Goal: Task Accomplishment & Management: Manage account settings

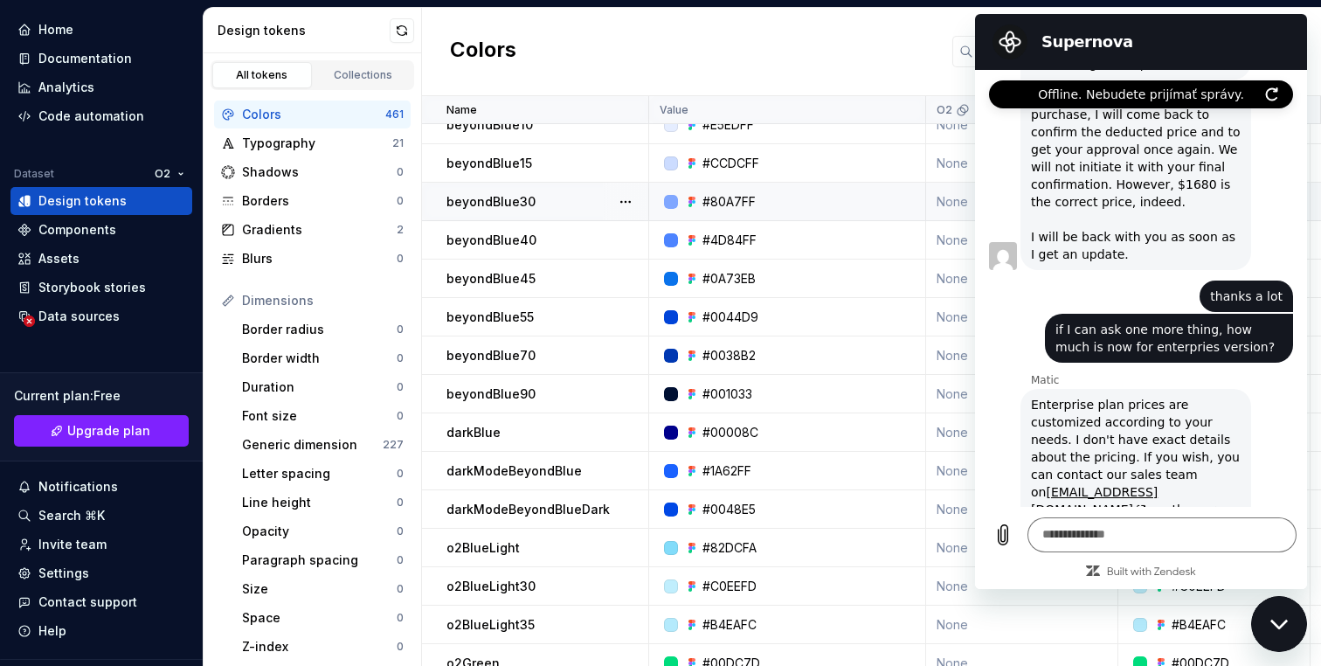
scroll to position [66, 0]
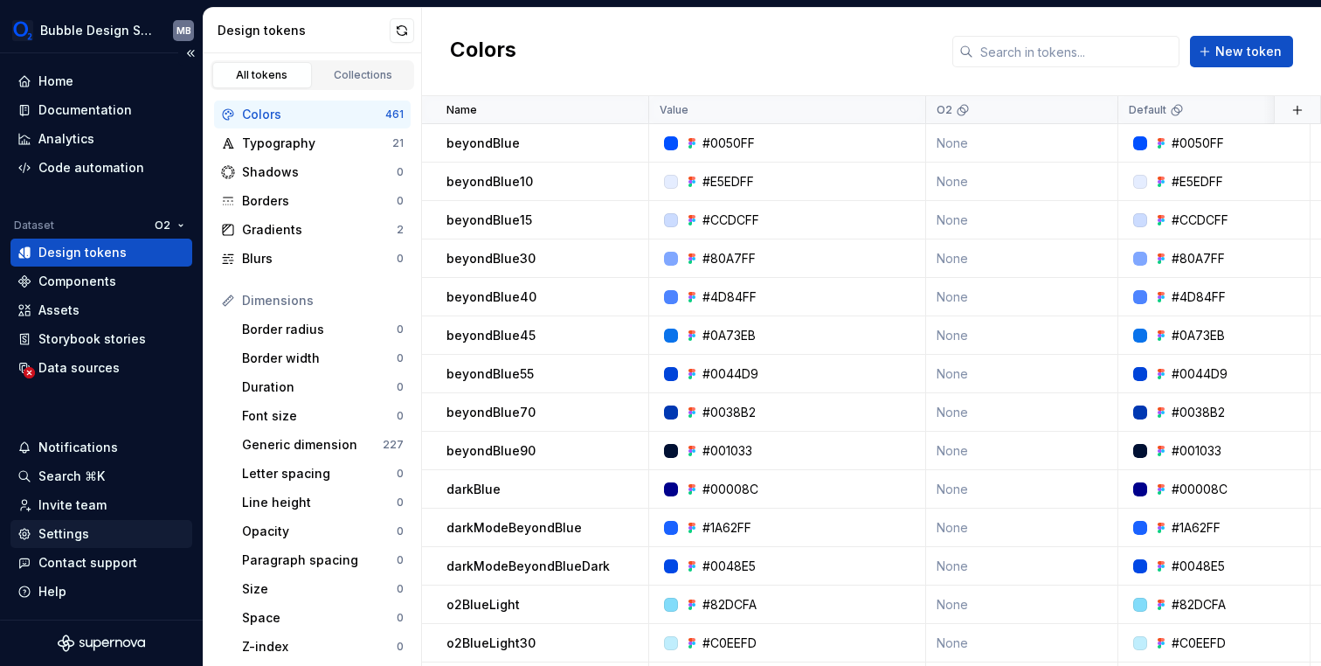
click at [97, 533] on div "Settings" at bounding box center [101, 533] width 168 height 17
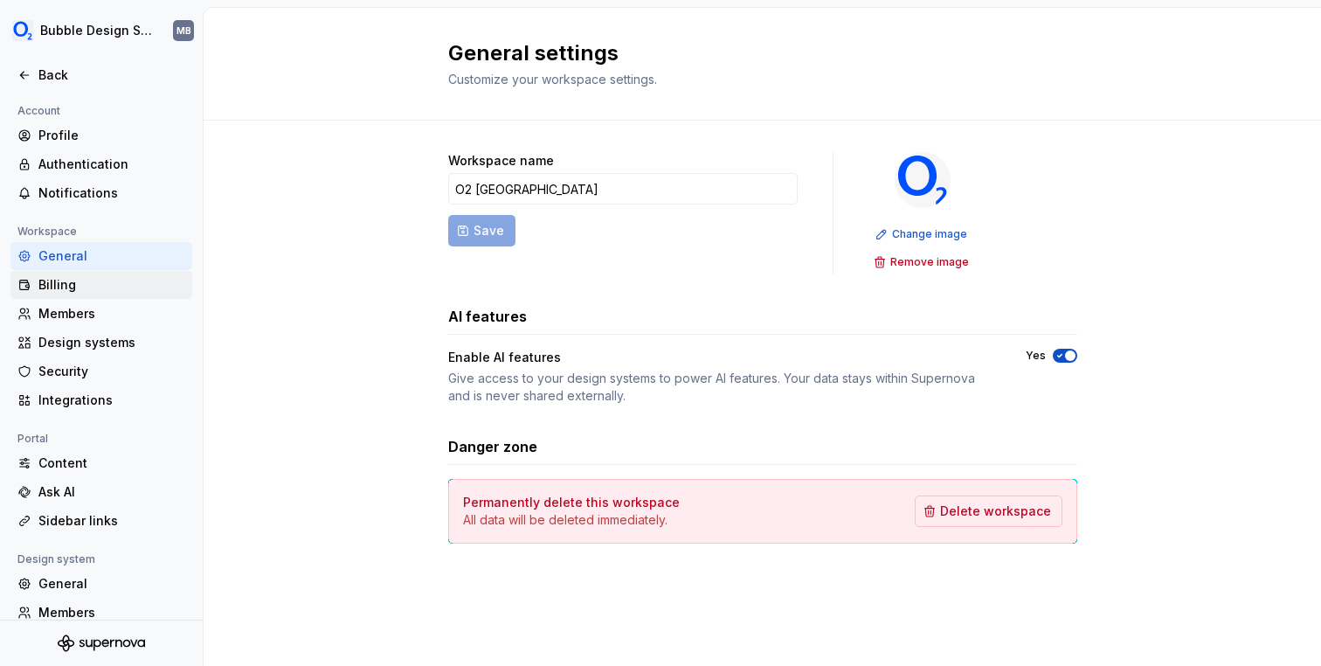
click at [100, 290] on div "Billing" at bounding box center [111, 284] width 147 height 17
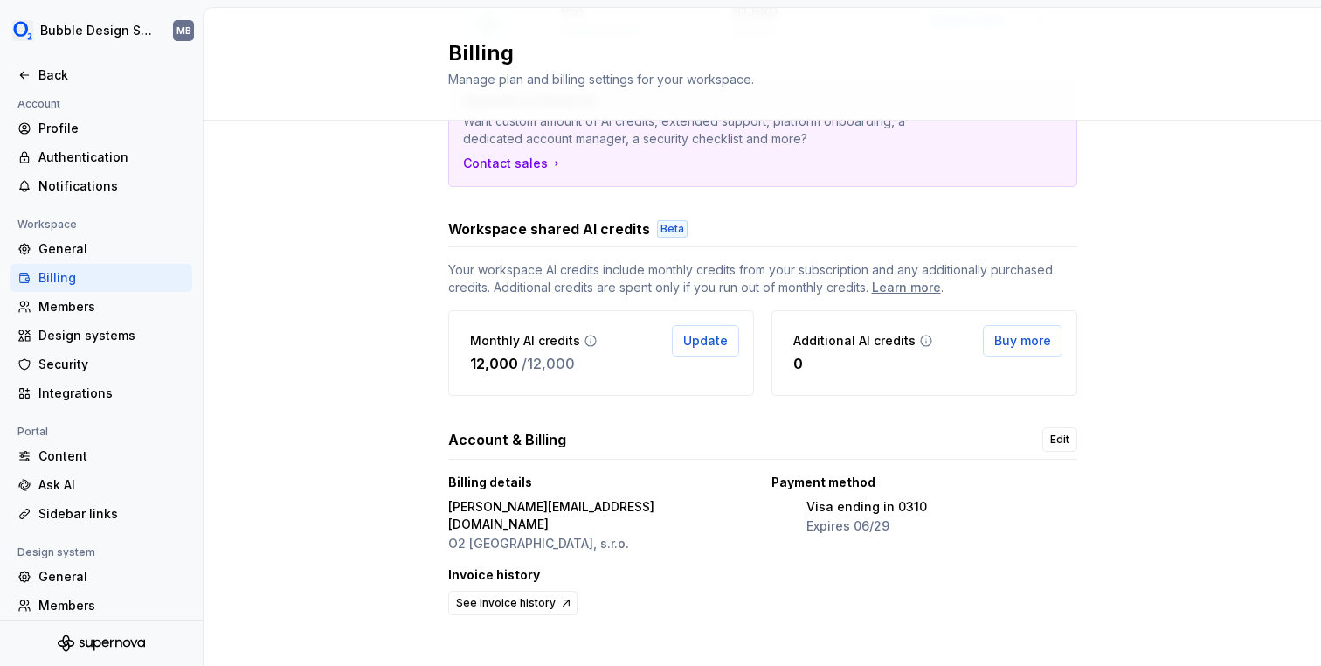
scroll to position [218, 0]
click at [93, 312] on div "Members" at bounding box center [111, 306] width 147 height 17
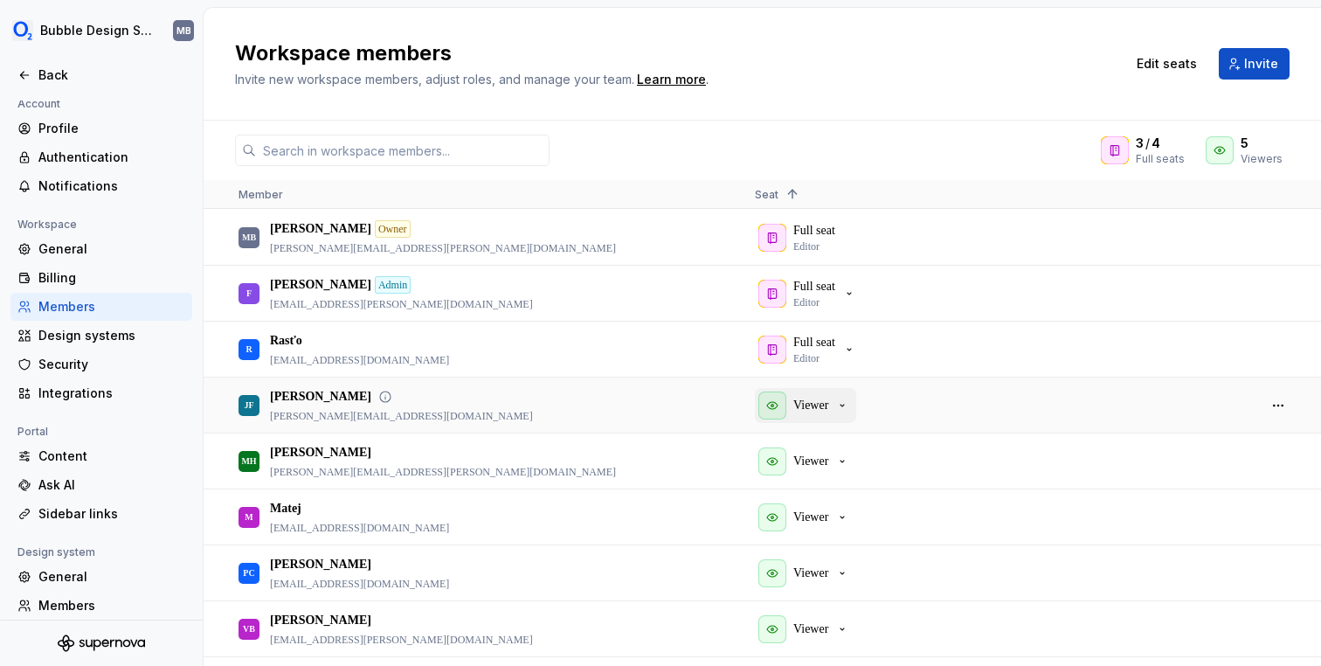
click at [845, 404] on icon "button" at bounding box center [842, 405] width 14 height 14
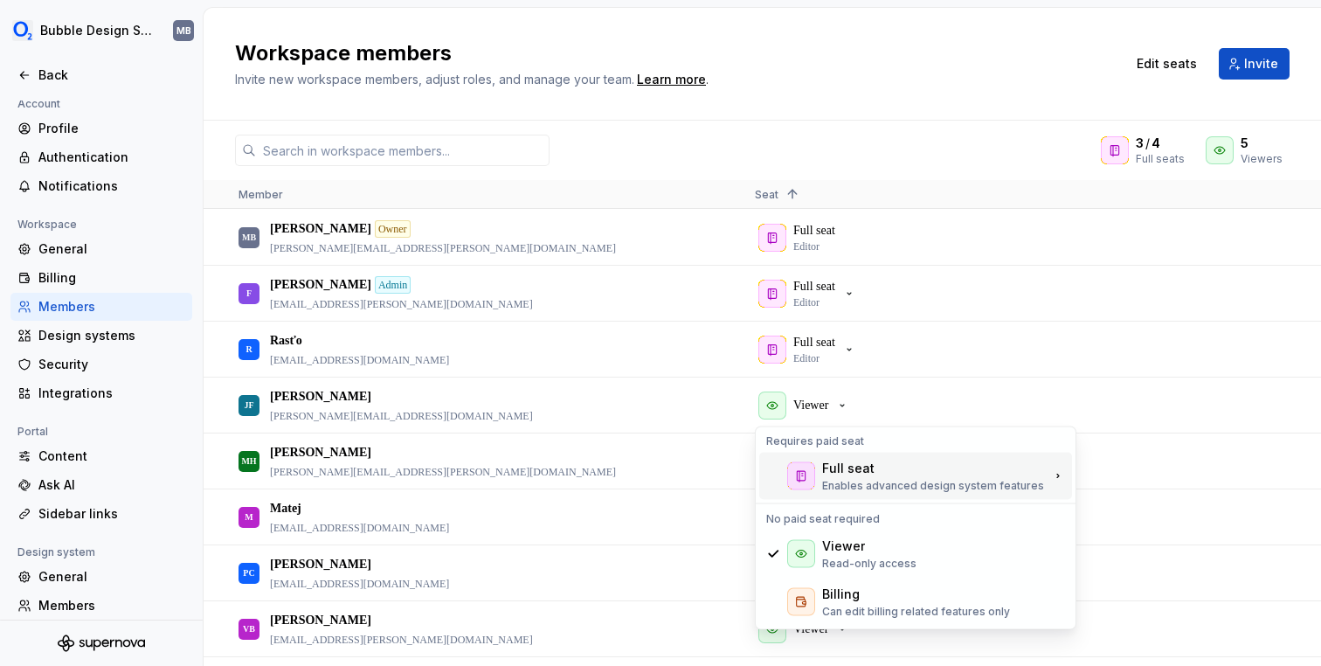
click at [841, 474] on div "Full seat" at bounding box center [848, 468] width 52 height 17
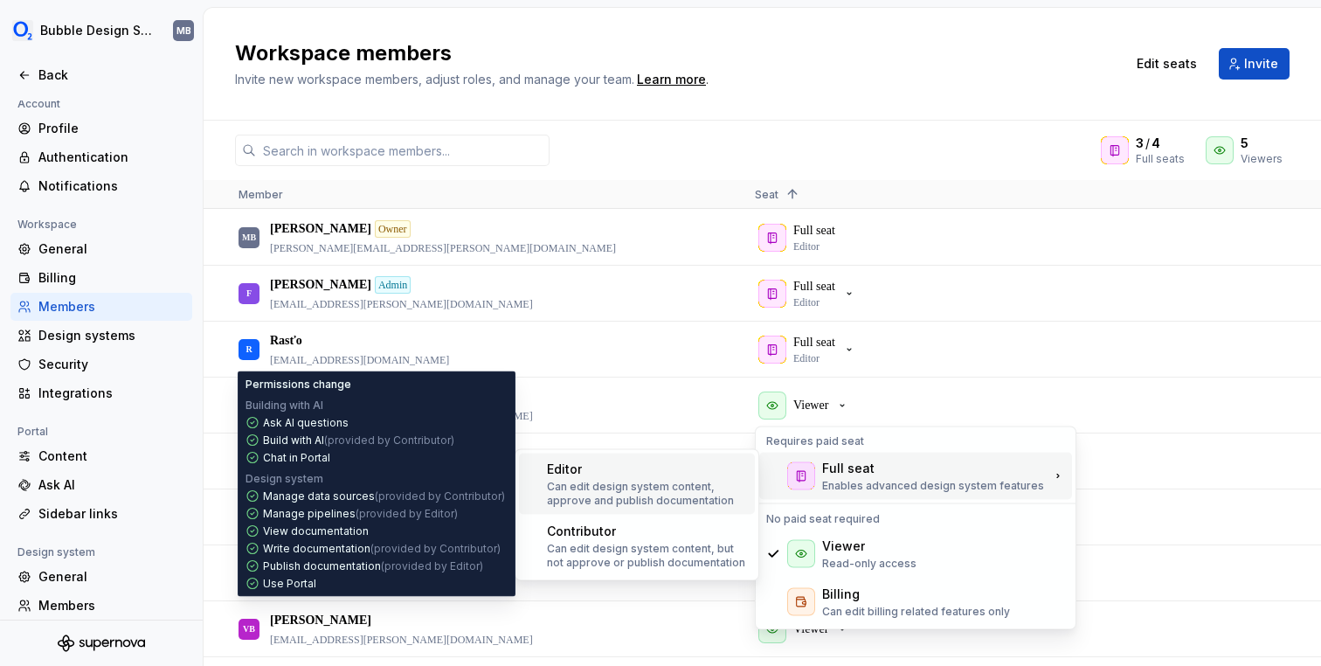
click at [673, 484] on p "Can edit design system content, approve and publish documentation" at bounding box center [647, 494] width 201 height 28
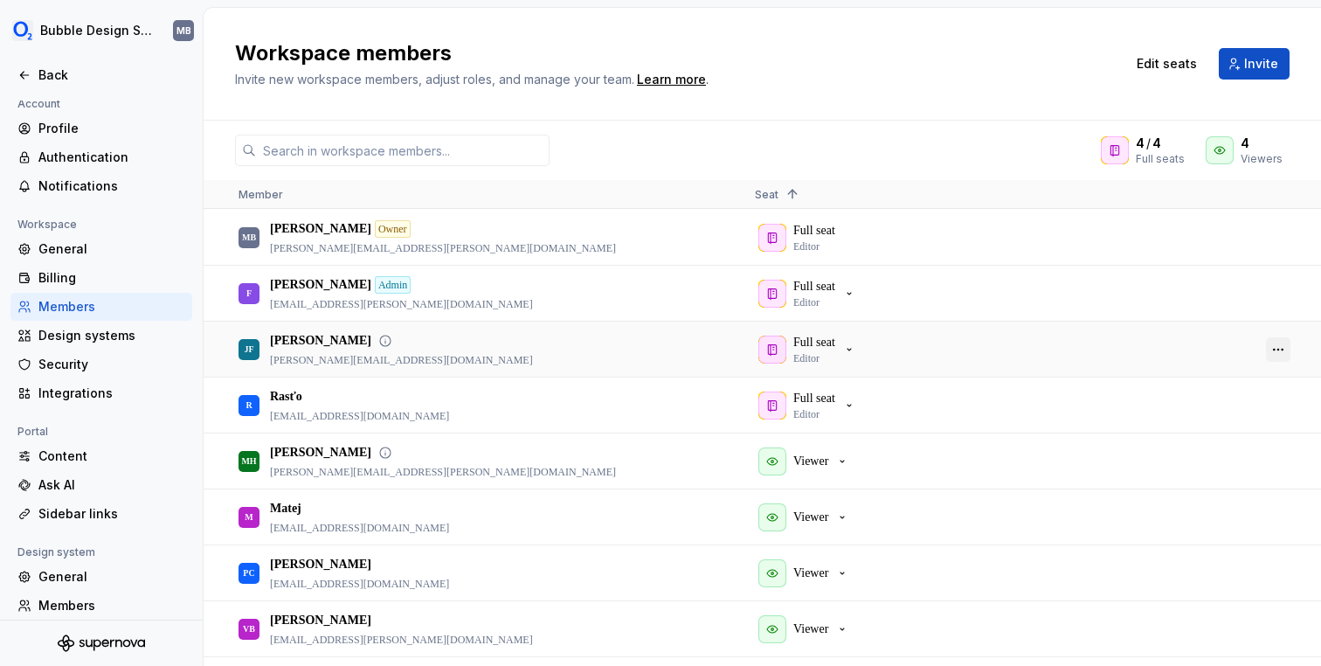
click at [1280, 349] on button "button" at bounding box center [1278, 349] width 24 height 24
click at [1235, 375] on span "Context Menu" at bounding box center [1231, 370] width 7 height 31
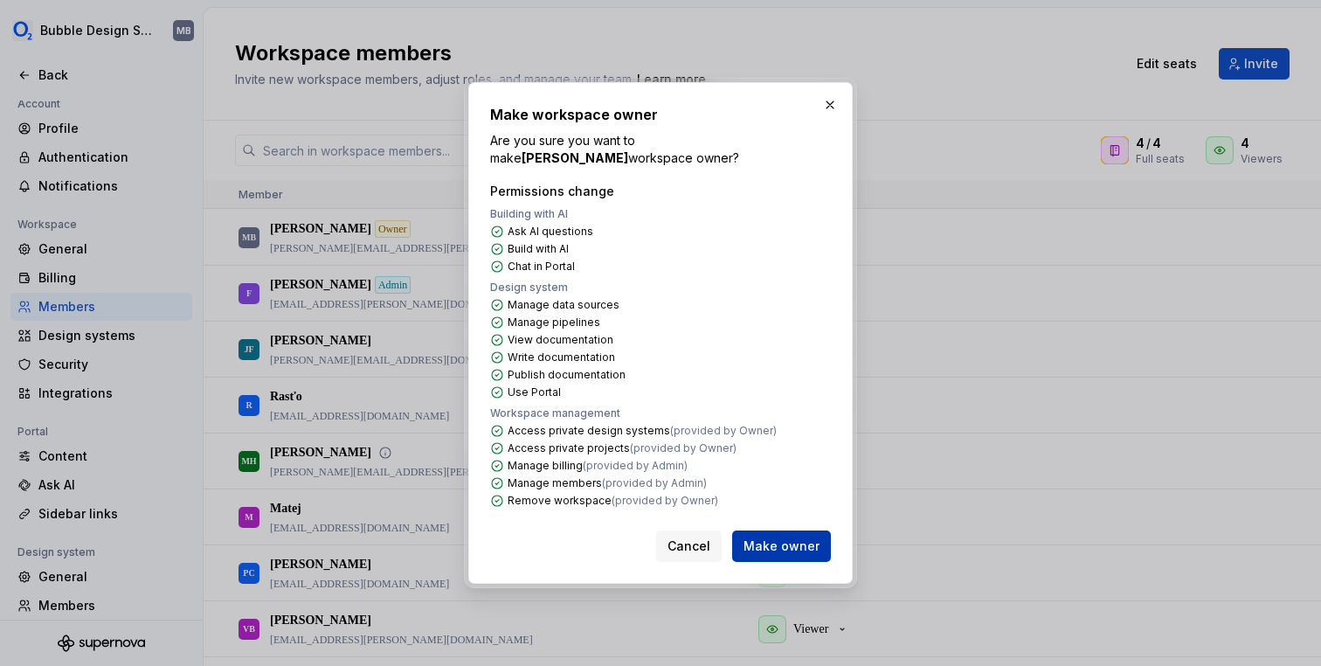
click at [797, 538] on span "Make owner" at bounding box center [781, 545] width 76 height 17
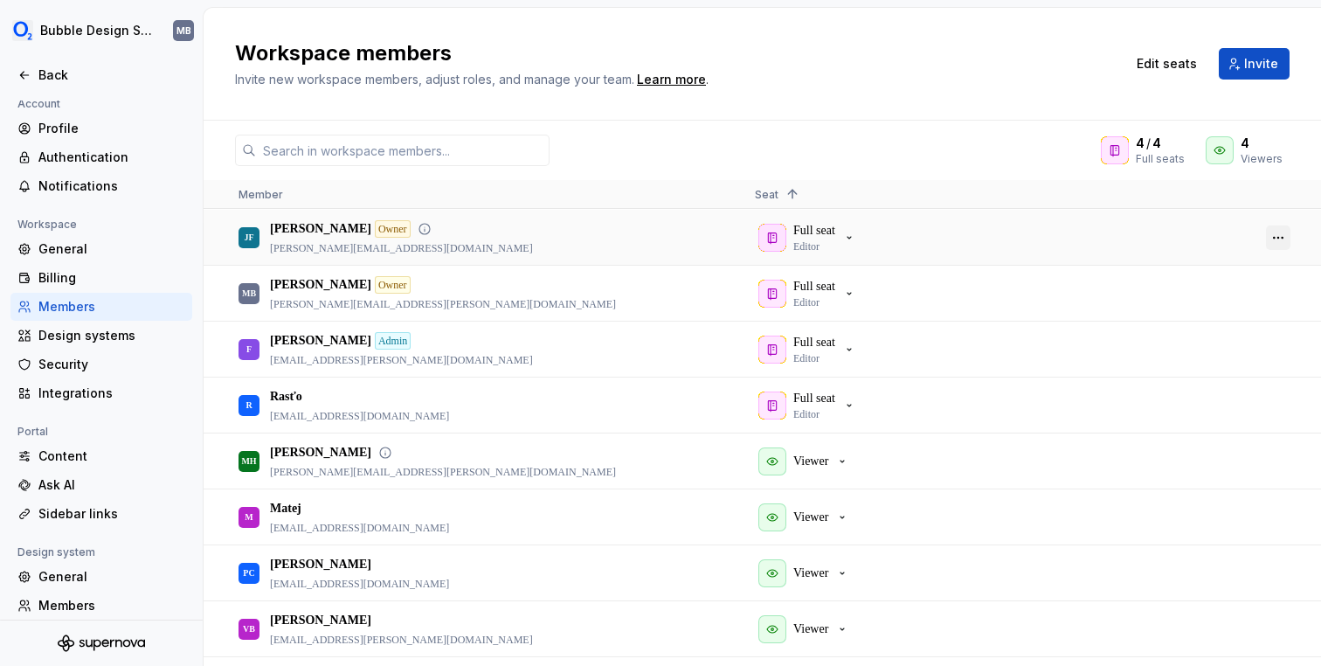
click at [1268, 237] on button "button" at bounding box center [1278, 237] width 24 height 24
click at [1053, 249] on div "Full seat Editor" at bounding box center [999, 237] width 488 height 53
click at [1282, 232] on button "button" at bounding box center [1278, 237] width 24 height 24
click at [930, 222] on div "Full seat Editor" at bounding box center [999, 237] width 488 height 53
click at [862, 238] on button "Full seat Editor" at bounding box center [809, 237] width 108 height 35
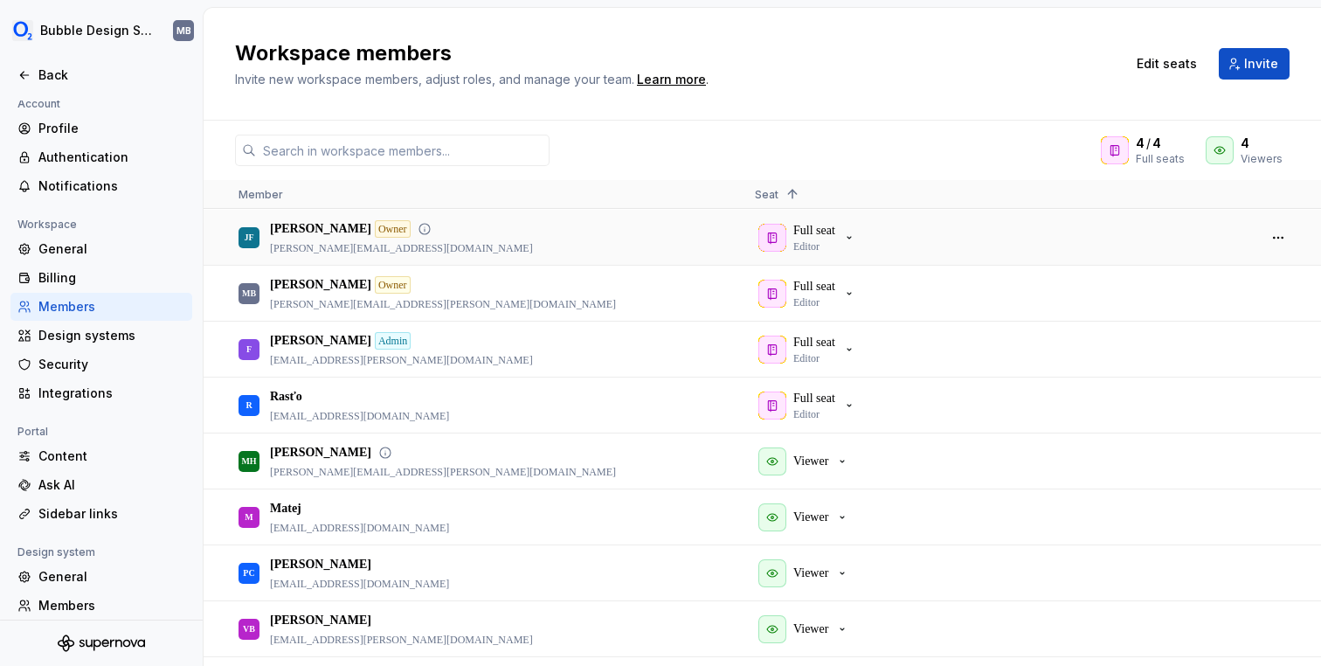
click at [965, 220] on div "Full seat Editor" at bounding box center [999, 237] width 488 height 53
click at [1274, 236] on button "button" at bounding box center [1278, 237] width 24 height 24
click at [962, 239] on div "Full seat Editor" at bounding box center [999, 237] width 488 height 53
drag, startPoint x: 1298, startPoint y: 292, endPoint x: 1290, endPoint y: 293, distance: 8.8
click at [1298, 292] on div at bounding box center [1278, 292] width 42 height 53
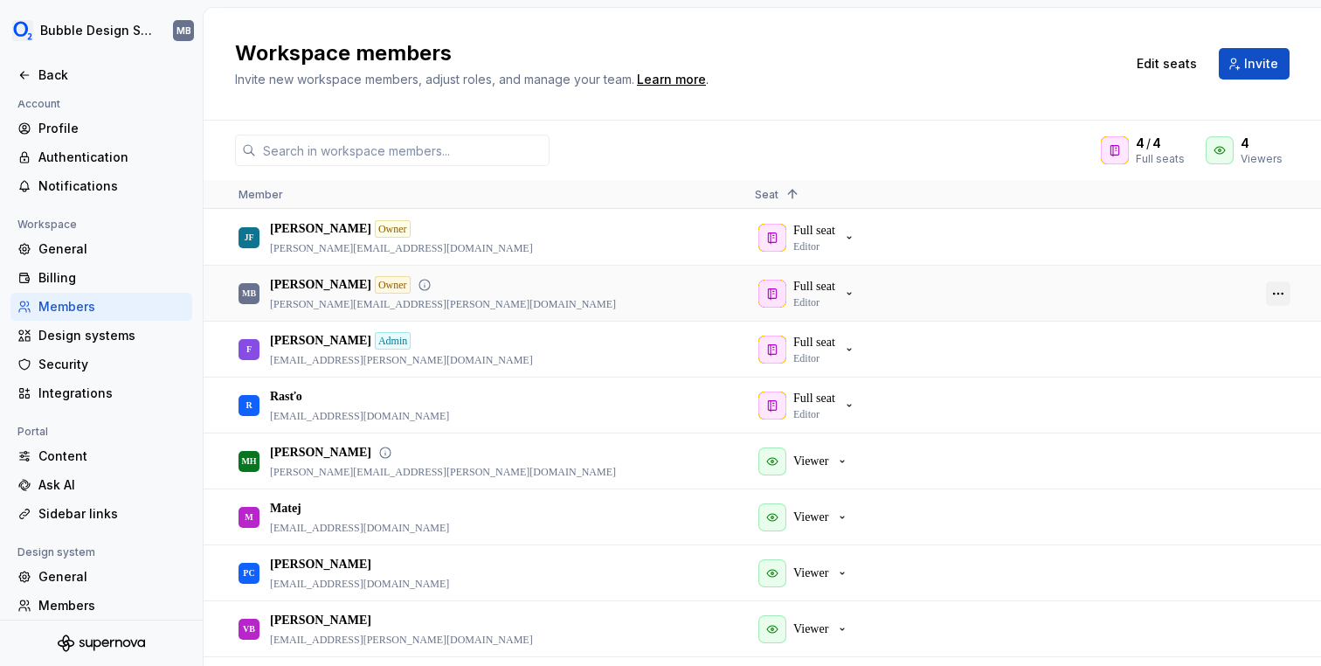
click at [1281, 293] on button "button" at bounding box center [1278, 293] width 24 height 24
click at [1093, 260] on div "Full seat Editor" at bounding box center [999, 237] width 488 height 53
click at [1288, 351] on button "button" at bounding box center [1278, 349] width 24 height 24
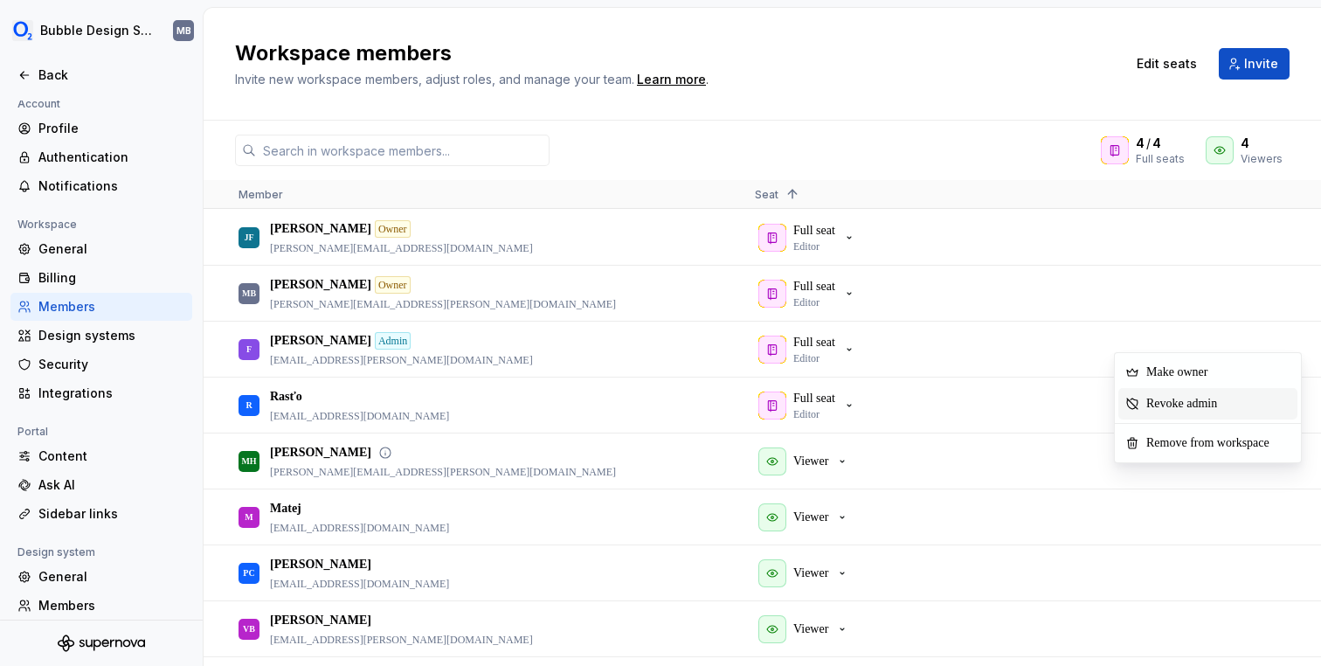
click at [1259, 396] on div "Revoke admin" at bounding box center [1207, 403] width 179 height 31
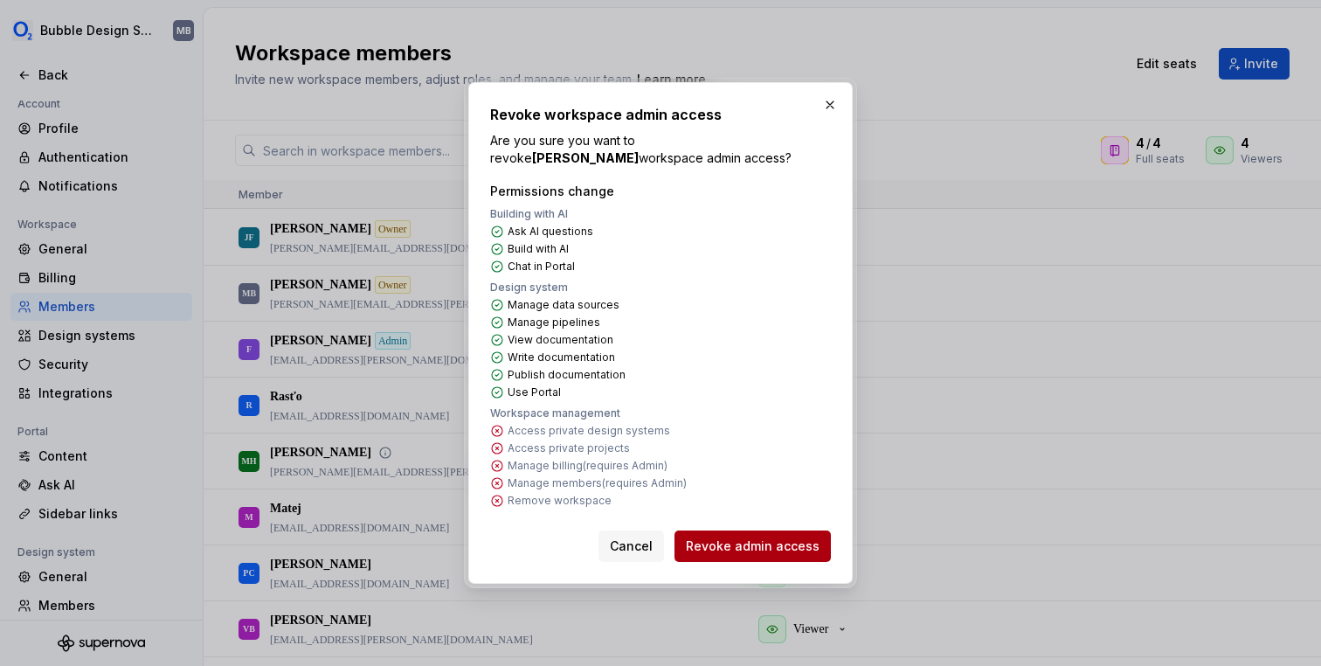
click at [750, 550] on span "Revoke admin access" at bounding box center [753, 545] width 134 height 17
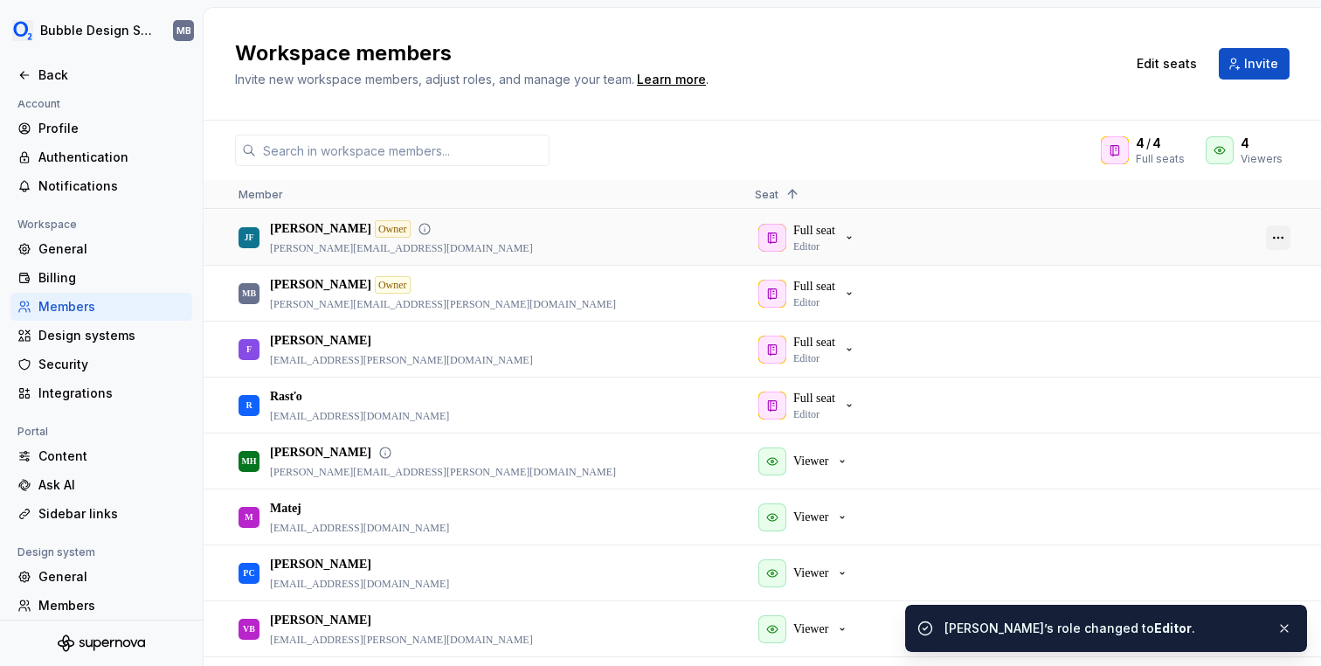
click at [1274, 233] on button "button" at bounding box center [1278, 237] width 24 height 24
click at [895, 156] on div "4 / 4 Full seats 4 Viewers" at bounding box center [762, 150] width 1117 height 31
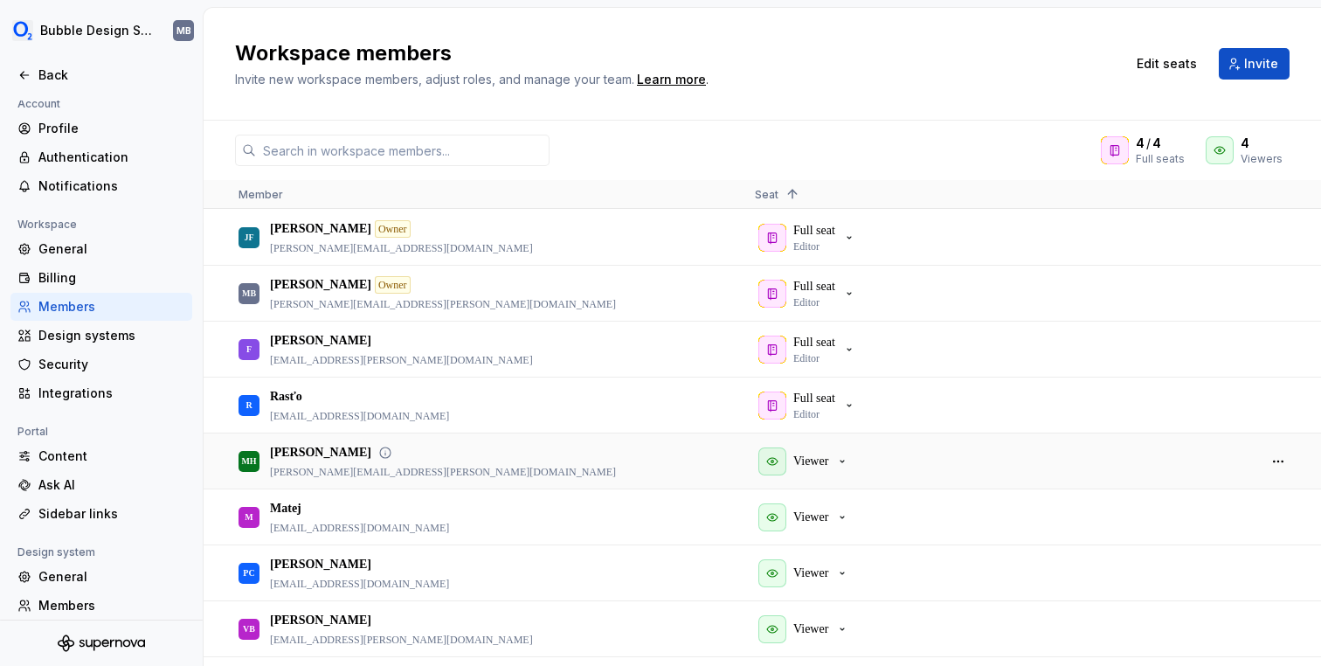
type textarea "*"
